Goal: Navigation & Orientation: Find specific page/section

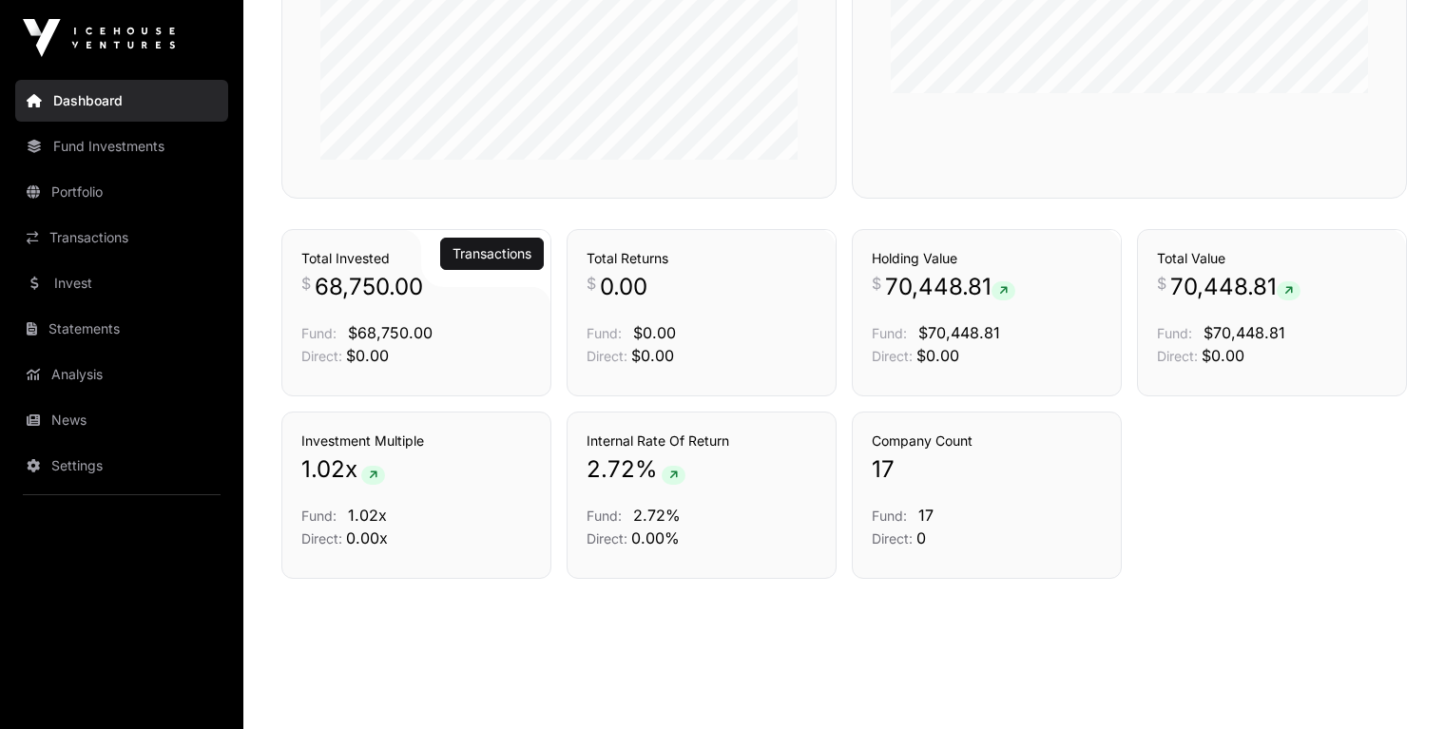
scroll to position [1340, 0]
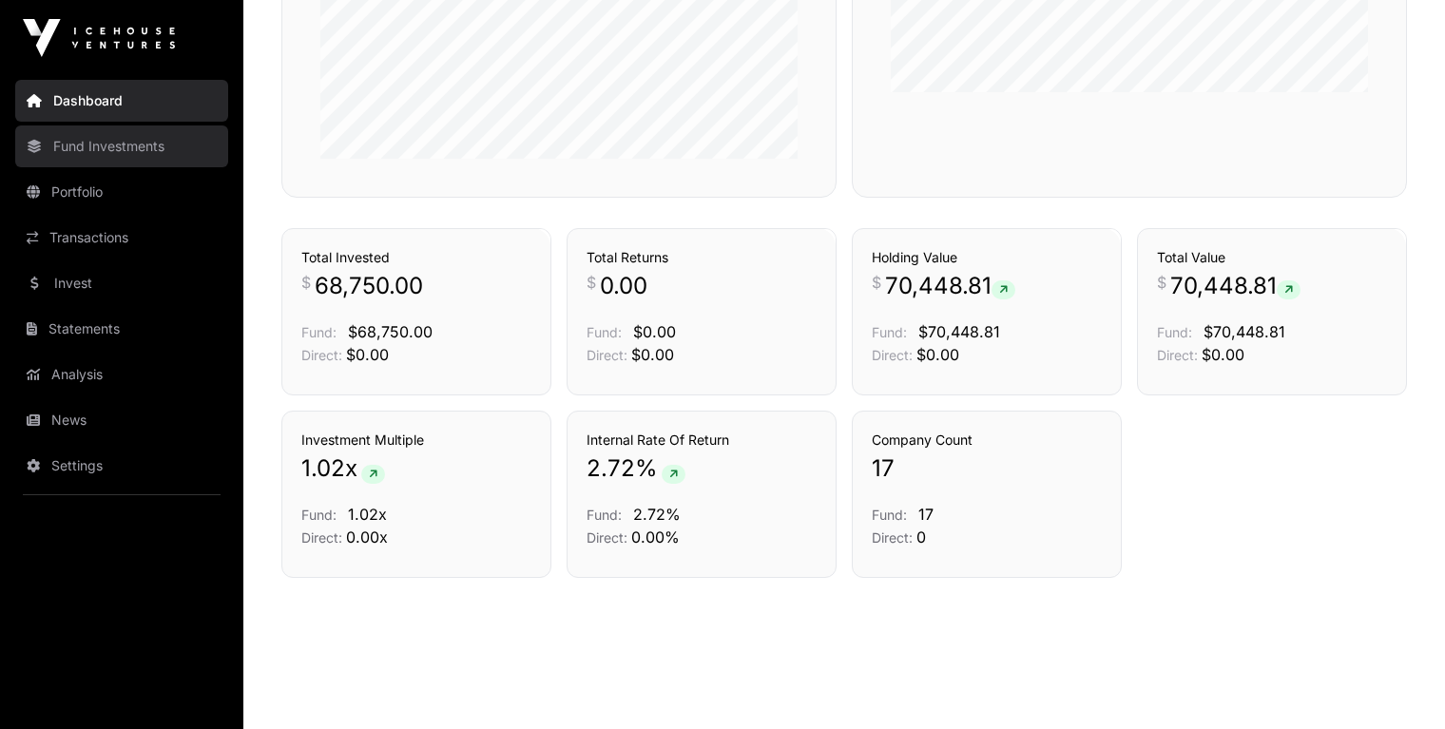
click at [116, 149] on link "Fund Investments" at bounding box center [121, 147] width 213 height 42
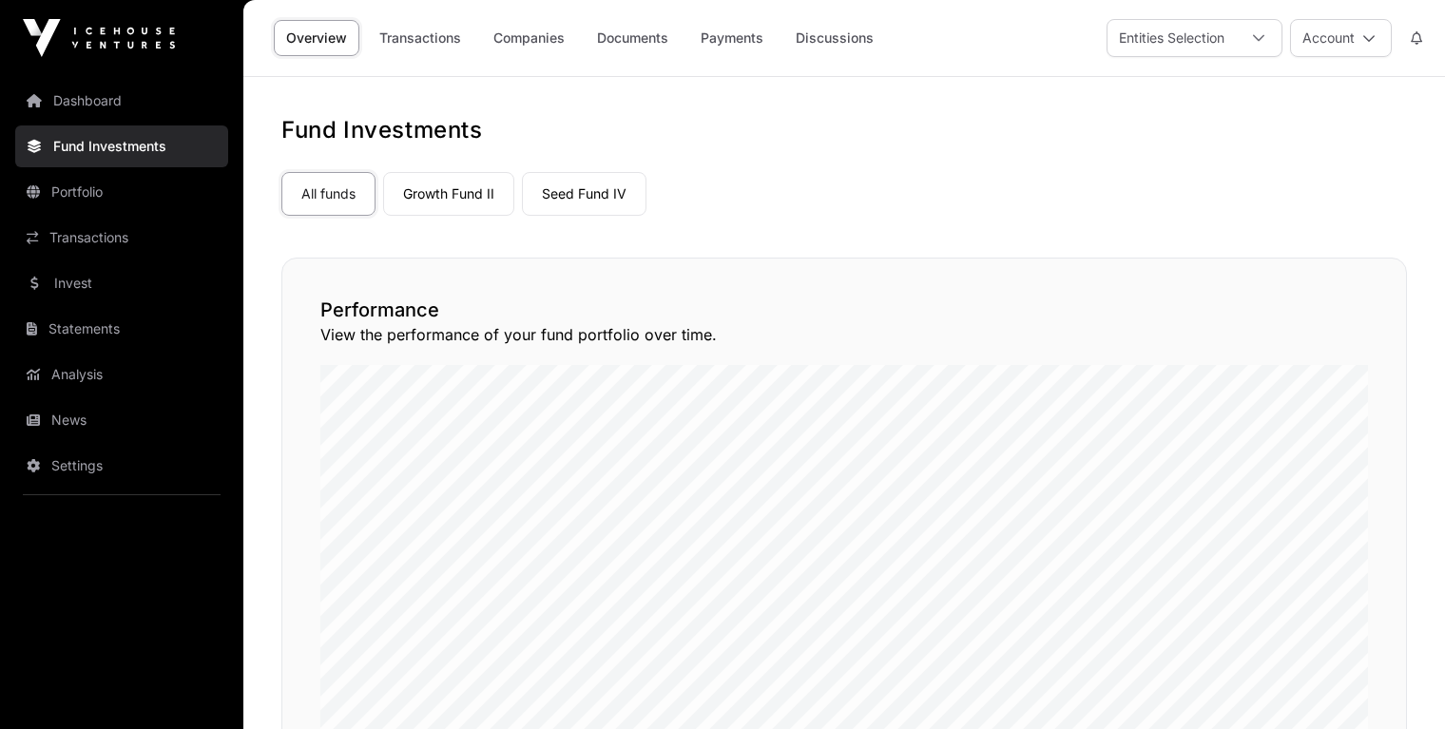
click at [117, 149] on link "Fund Investments" at bounding box center [121, 147] width 213 height 42
click at [600, 203] on link "Seed Fund IV" at bounding box center [584, 194] width 125 height 44
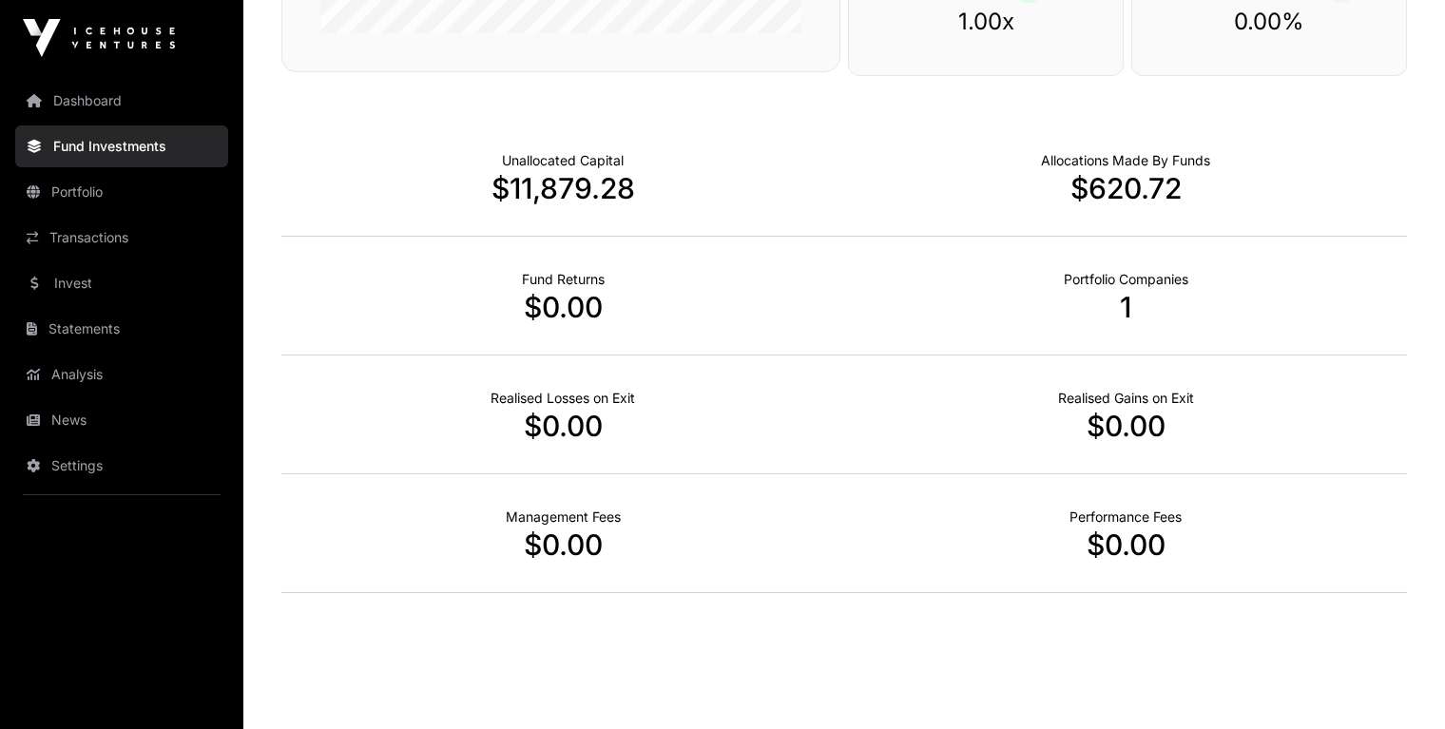
scroll to position [602, 0]
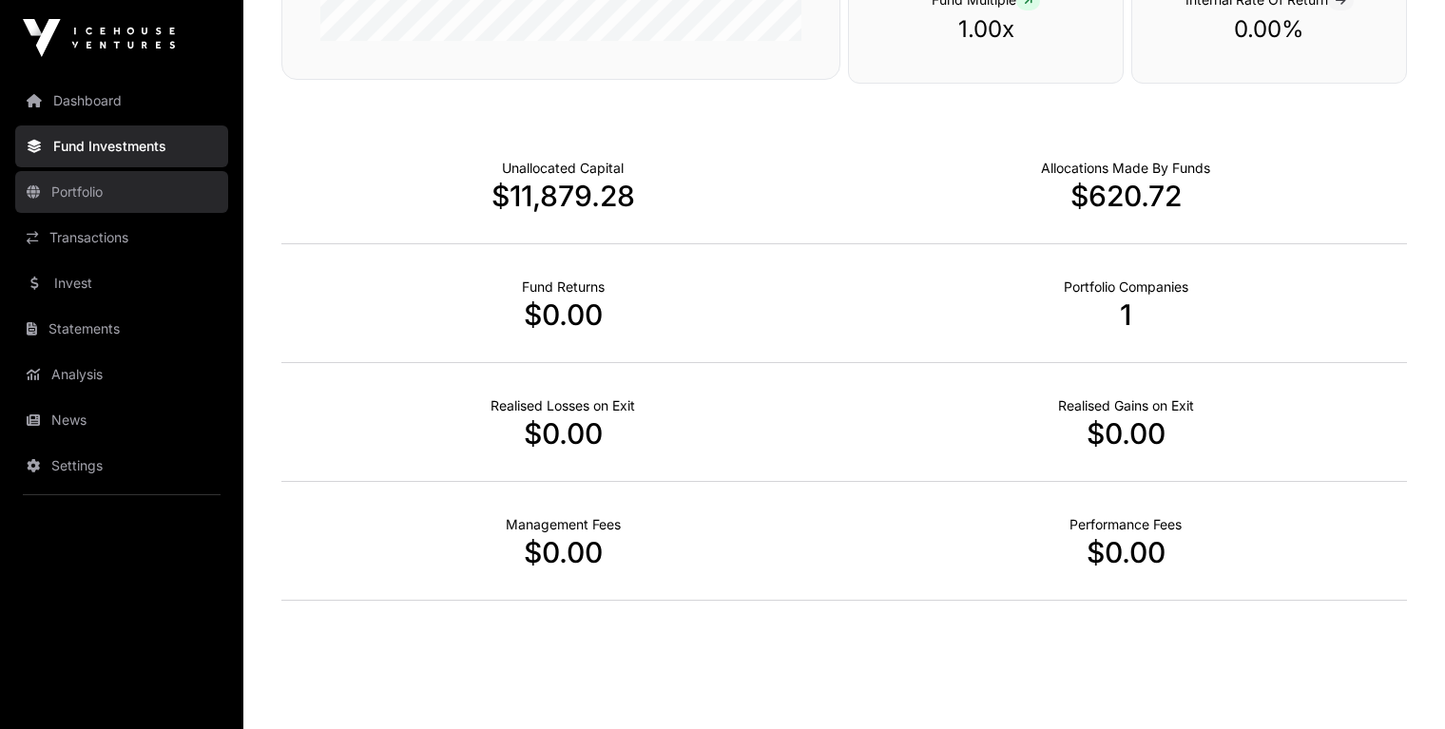
click at [139, 211] on link "Portfolio" at bounding box center [121, 192] width 213 height 42
click at [130, 181] on link "Portfolio" at bounding box center [121, 192] width 213 height 42
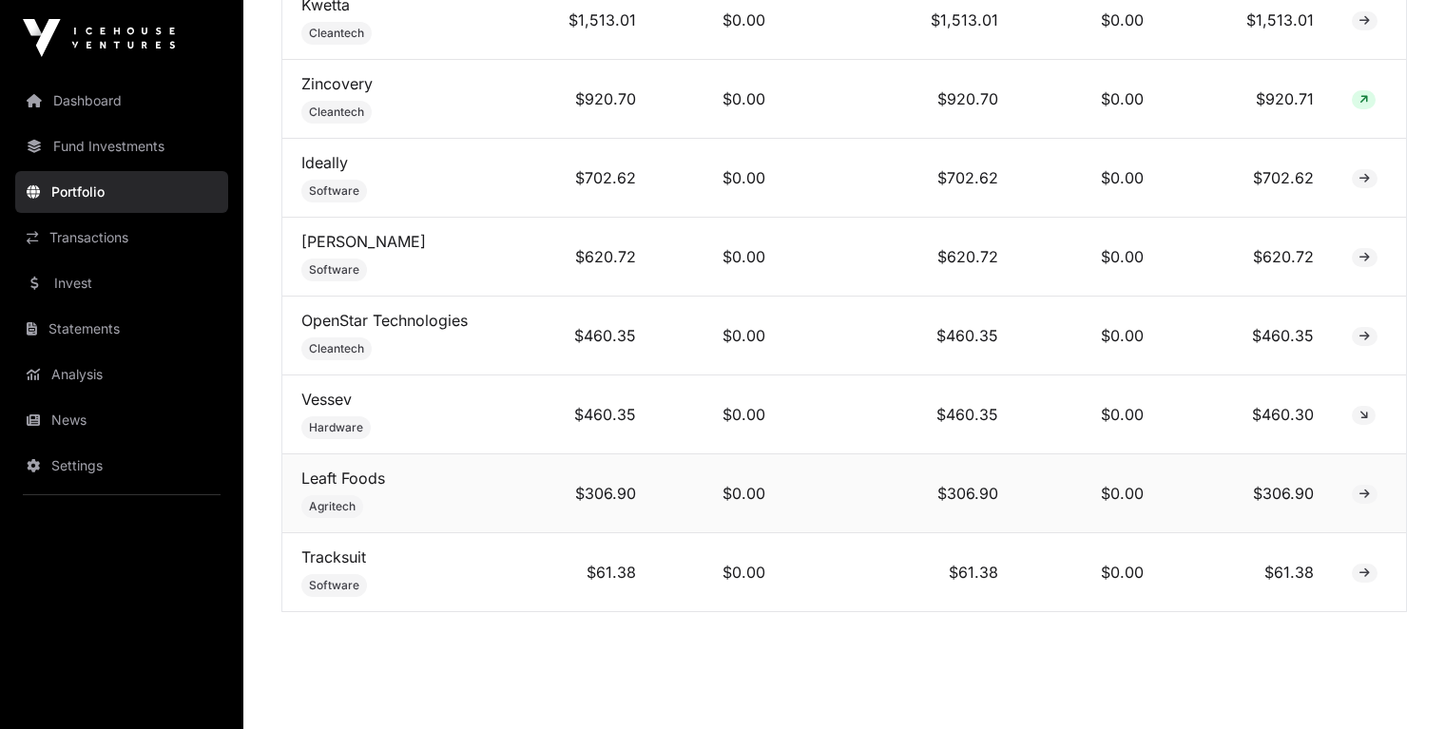
scroll to position [1667, 0]
